Goal: Find specific page/section: Find specific page/section

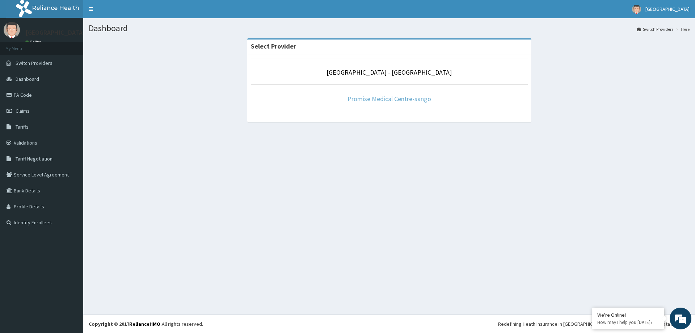
click at [368, 97] on link "Promise Medical Centre-sango" at bounding box center [389, 98] width 84 height 8
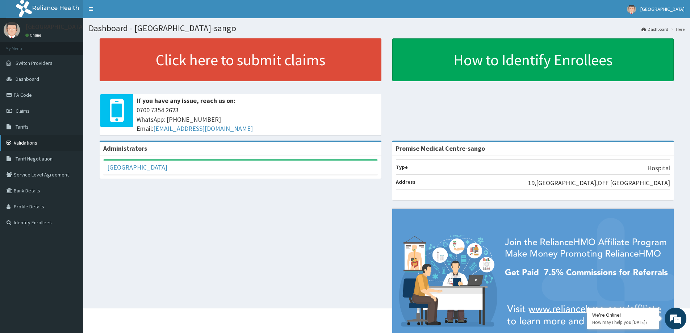
click at [29, 148] on link "Validations" at bounding box center [41, 143] width 83 height 16
